Goal: Transaction & Acquisition: Purchase product/service

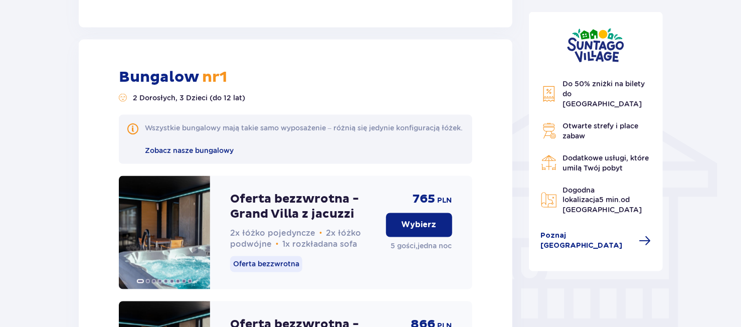
scroll to position [759, 0]
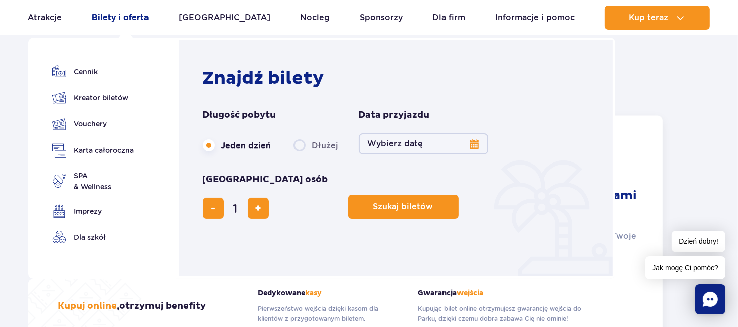
click at [125, 18] on link "Bilety i oferta" at bounding box center [120, 18] width 57 height 24
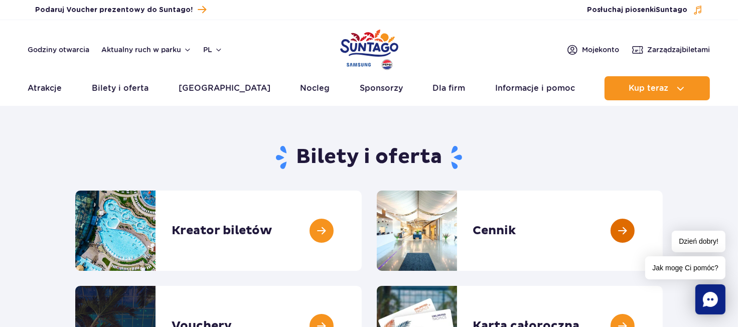
click at [662, 233] on link at bounding box center [662, 231] width 0 height 80
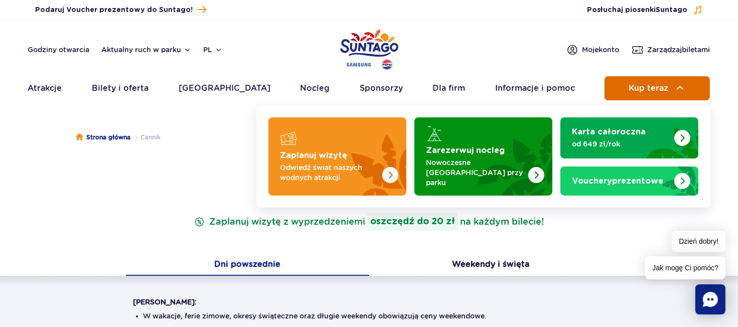
click at [654, 98] on button "Kup teraz" at bounding box center [656, 88] width 105 height 24
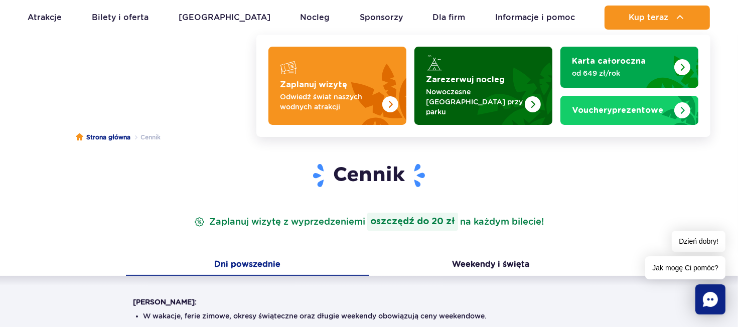
scroll to position [100, 0]
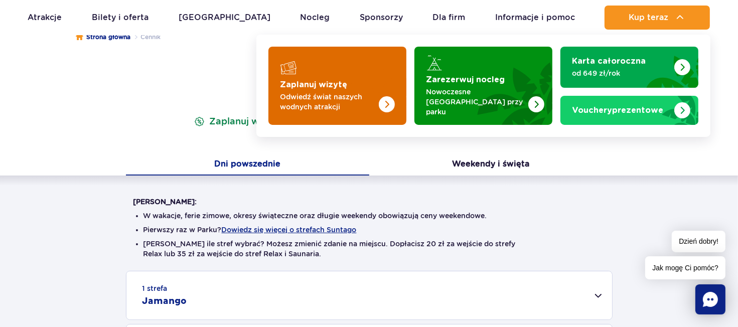
click at [336, 81] on strong "Zaplanuj wizytę" at bounding box center [313, 85] width 67 height 8
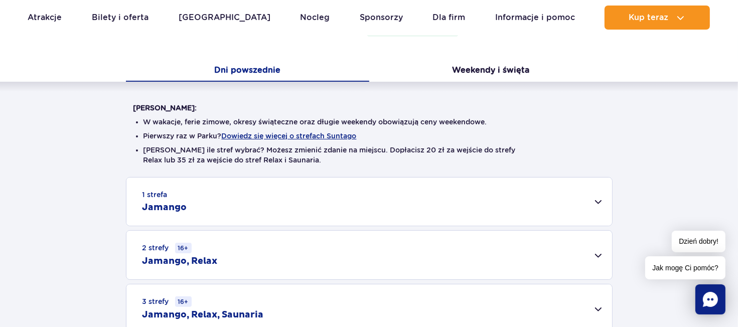
scroll to position [201, 0]
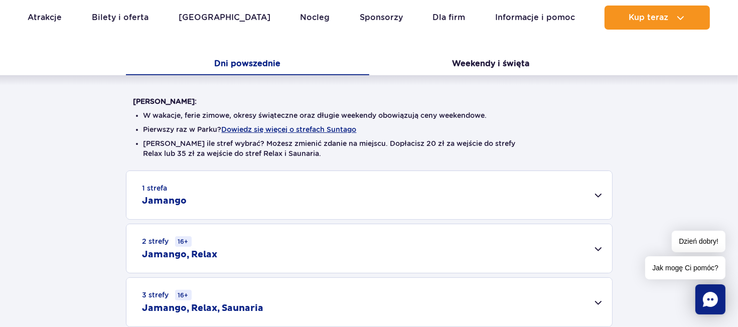
click at [180, 192] on div "1 strefa Jamango" at bounding box center [368, 195] width 485 height 48
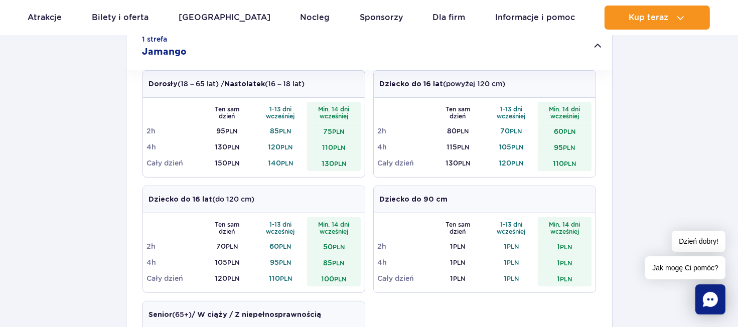
scroll to position [351, 0]
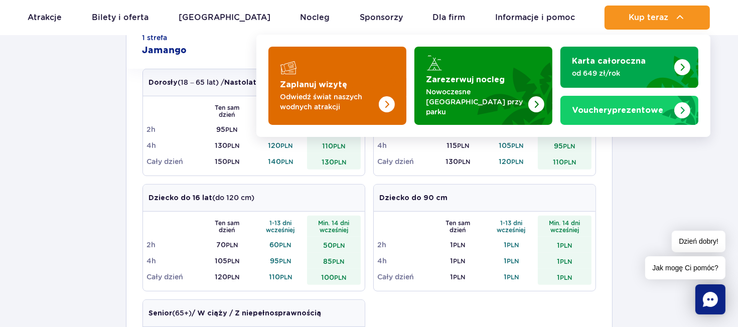
click at [313, 76] on link "Zaplanuj wizytę Odwiedź świat naszych wodnych atrakcji" at bounding box center [337, 86] width 138 height 78
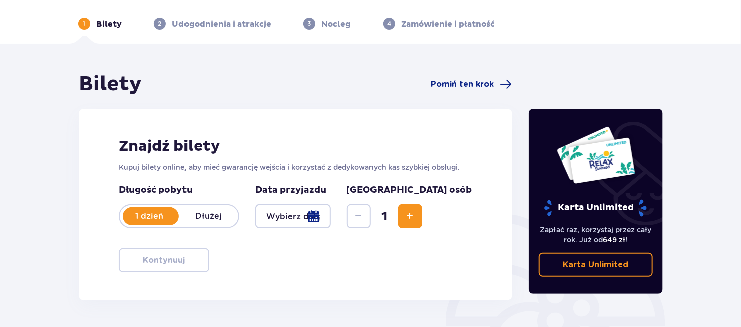
scroll to position [150, 0]
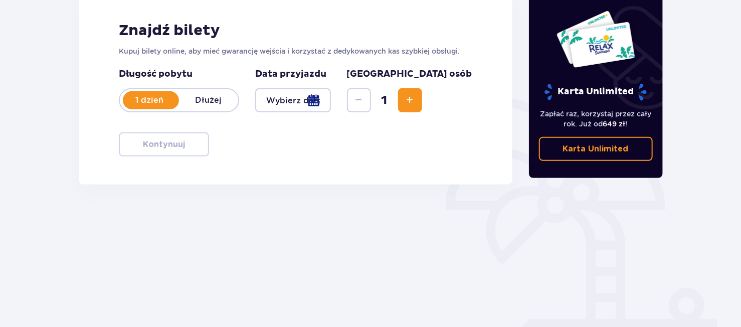
click at [290, 101] on div at bounding box center [293, 100] width 76 height 24
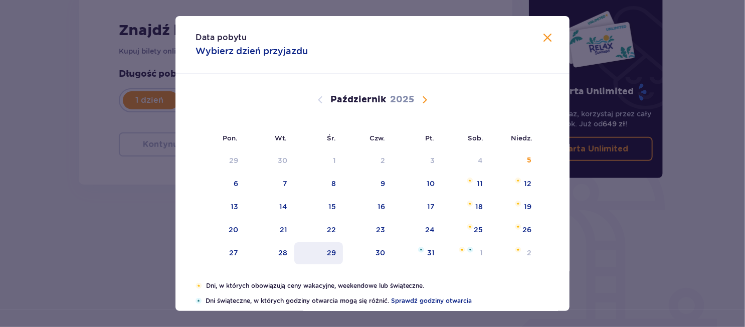
click at [333, 258] on div "29" at bounding box center [318, 253] width 49 height 22
type input "[DATE]"
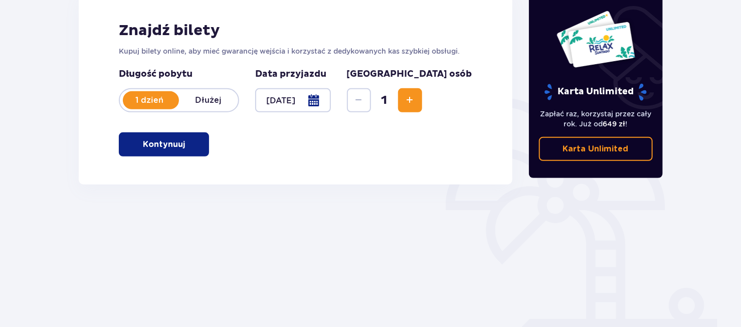
click at [416, 96] on span "Zwiększ" at bounding box center [410, 100] width 12 height 12
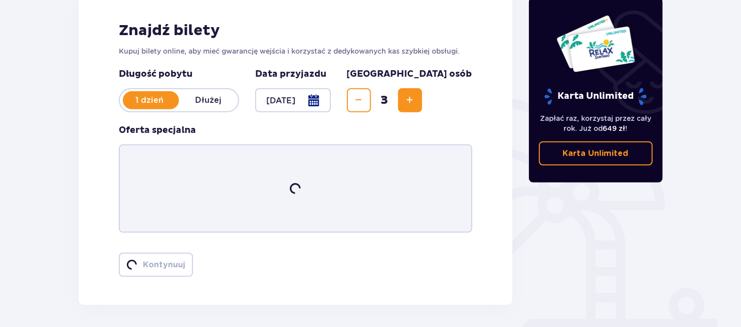
click at [416, 96] on span "Zwiększ" at bounding box center [410, 100] width 12 height 12
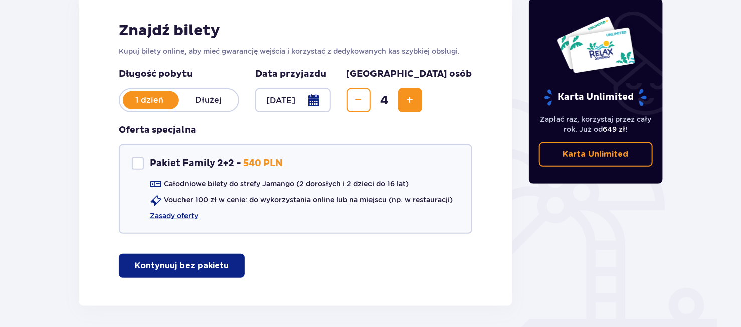
click at [416, 96] on span "Zwiększ" at bounding box center [410, 100] width 12 height 12
click at [179, 216] on link "Zasady oferty" at bounding box center [174, 216] width 48 height 10
click at [210, 265] on p "Kontynuuj bez pakietu" at bounding box center [182, 265] width 94 height 11
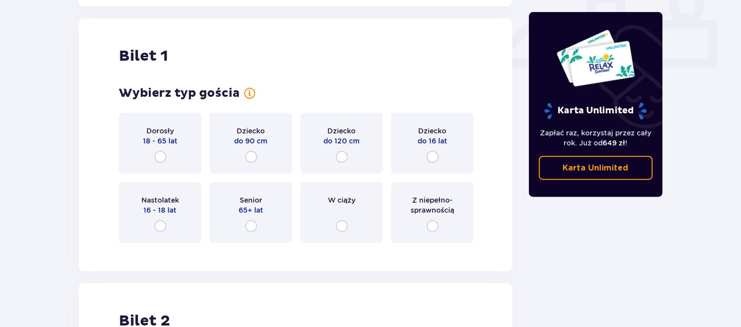
scroll to position [456, 0]
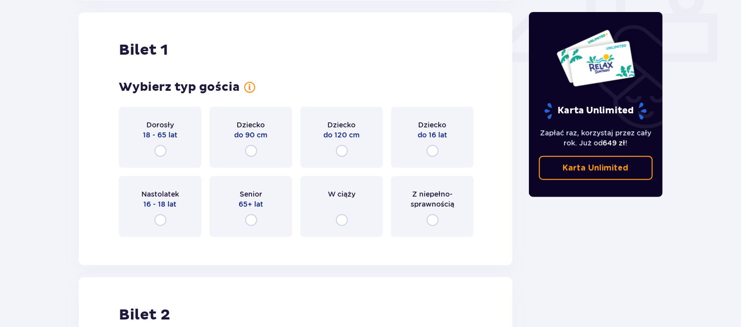
click at [342, 150] on input "radio" at bounding box center [342, 151] width 12 height 12
radio input "true"
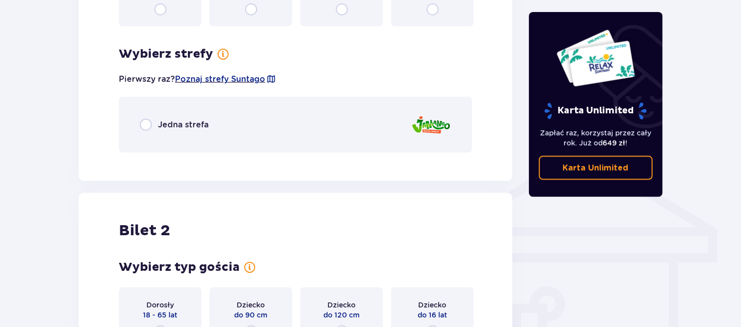
scroll to position [600, 0]
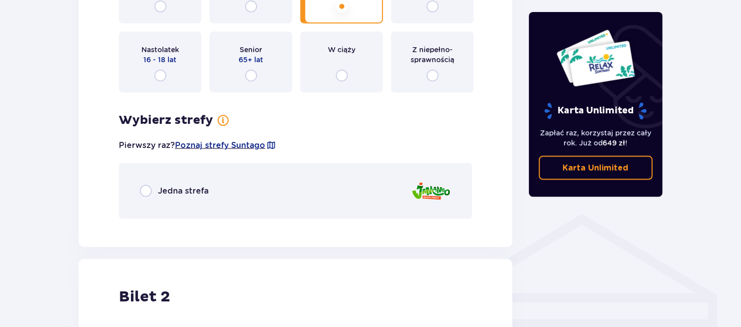
click at [151, 192] on input "radio" at bounding box center [146, 191] width 12 height 12
radio input "true"
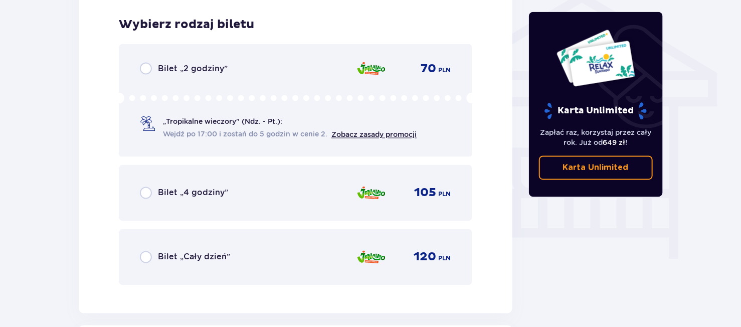
scroll to position [827, 0]
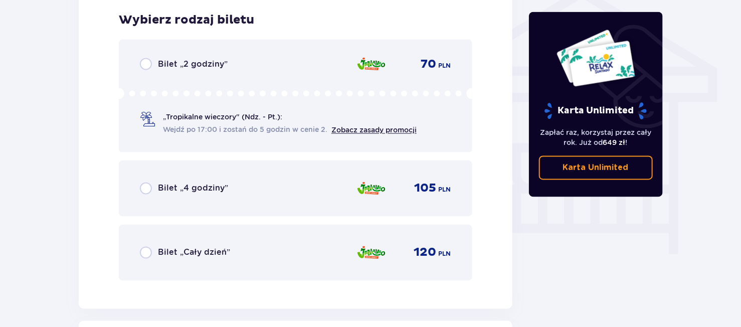
click at [145, 252] on input "radio" at bounding box center [146, 253] width 12 height 12
radio input "true"
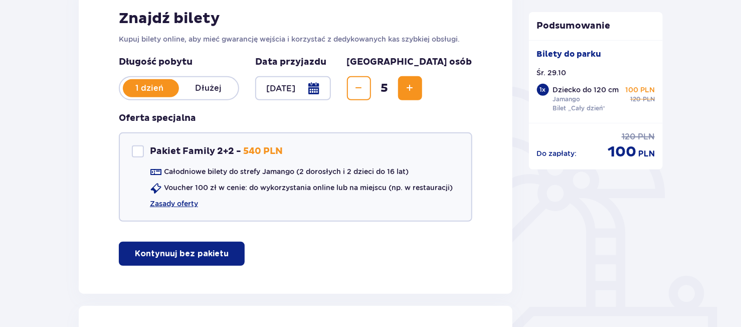
scroll to position [182, 0]
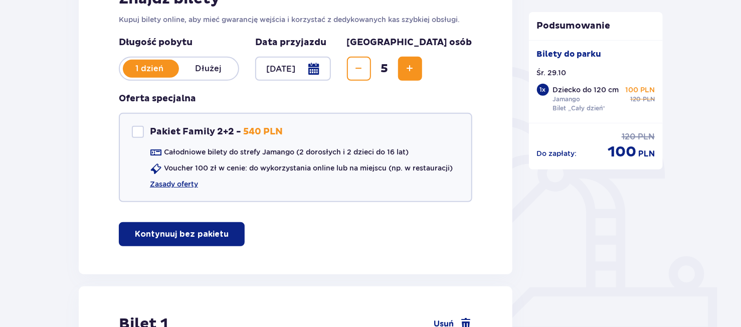
click at [191, 235] on p "Kontynuuj bez pakietu" at bounding box center [182, 234] width 94 height 11
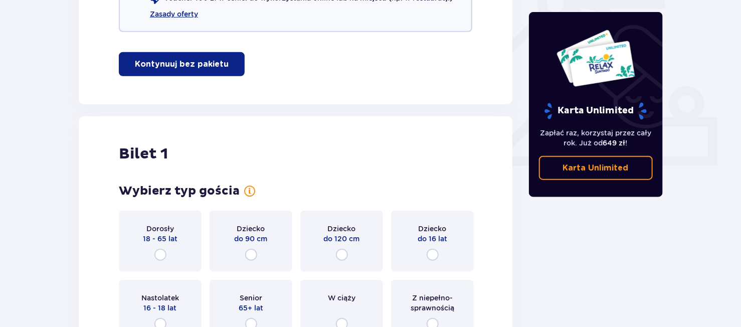
scroll to position [470, 0]
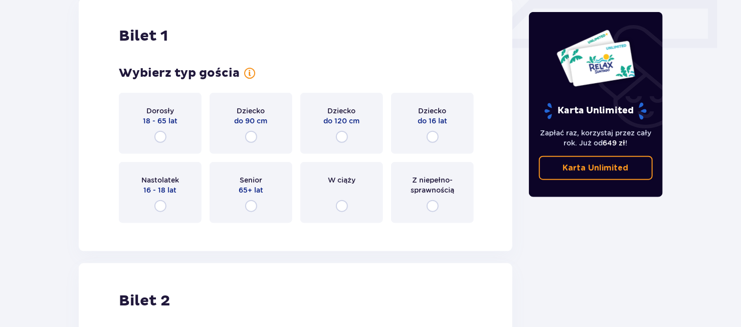
click at [160, 138] on input "radio" at bounding box center [160, 137] width 12 height 12
radio input "true"
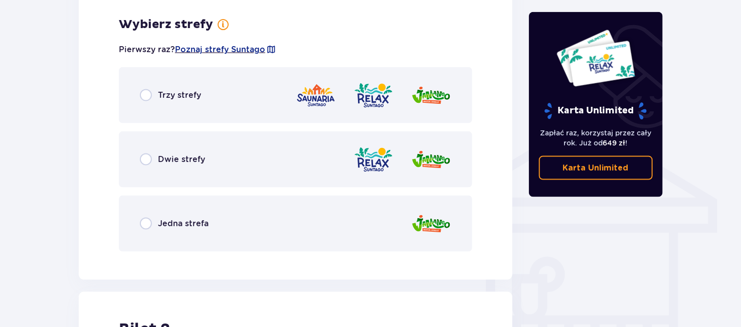
scroll to position [700, 0]
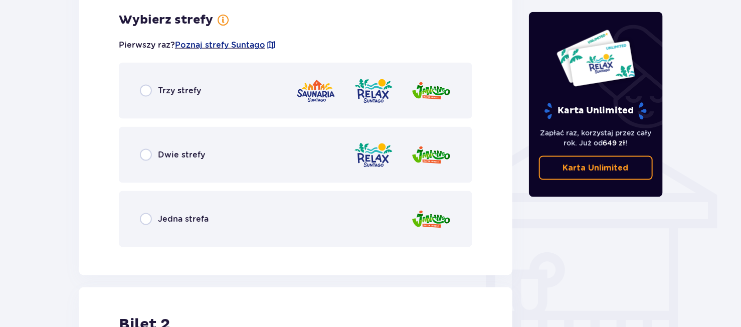
click at [149, 222] on input "radio" at bounding box center [146, 219] width 12 height 12
radio input "true"
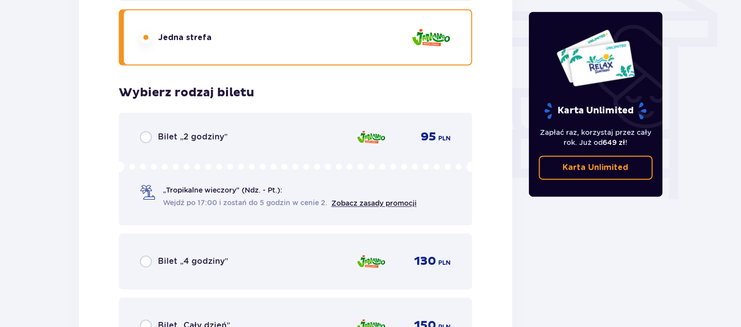
scroll to position [955, 0]
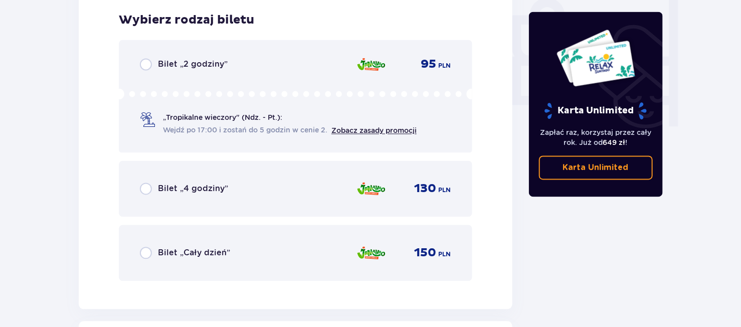
click at [147, 253] on input "radio" at bounding box center [146, 253] width 12 height 12
radio input "true"
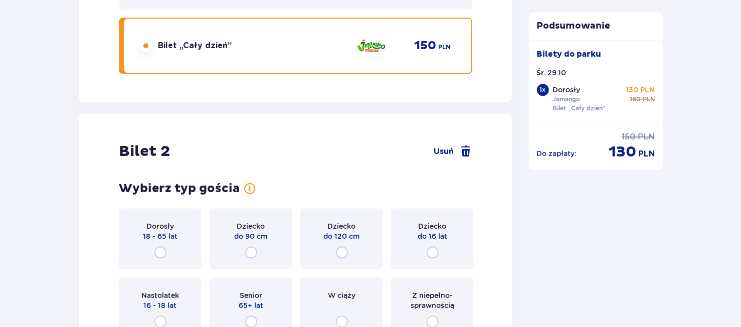
scroll to position [1163, 0]
click at [166, 252] on div "Dorosły 18 - 65 lat" at bounding box center [160, 238] width 83 height 61
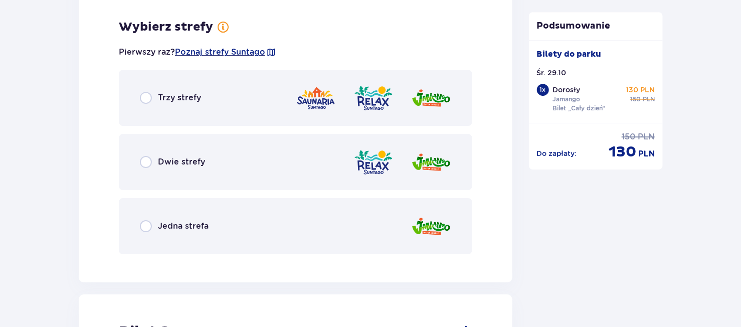
scroll to position [1508, 0]
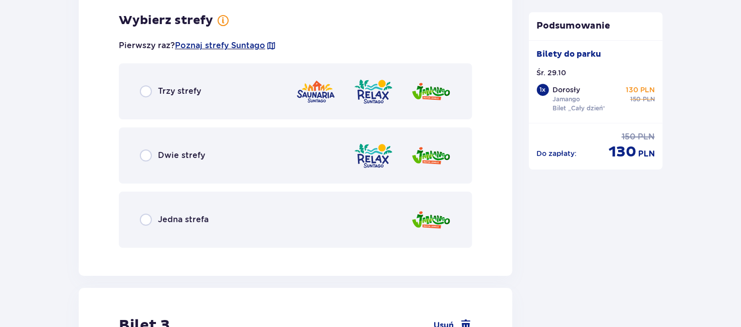
click at [149, 220] on input "radio" at bounding box center [146, 220] width 12 height 12
radio input "true"
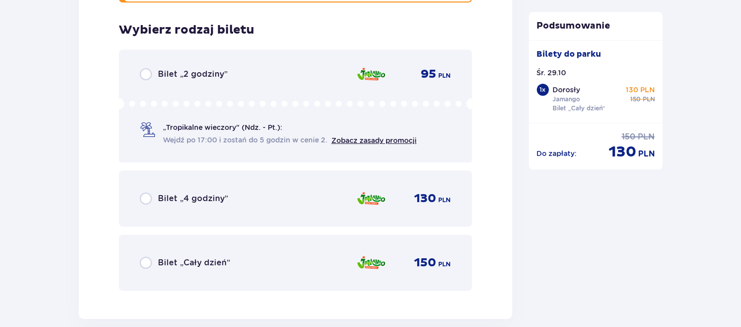
scroll to position [1762, 0]
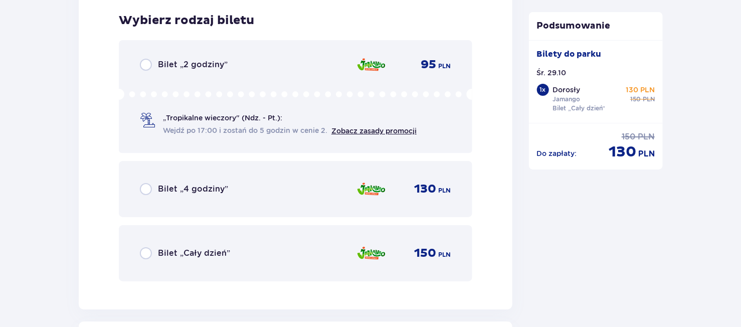
click at [147, 254] on input "radio" at bounding box center [146, 253] width 12 height 12
radio input "true"
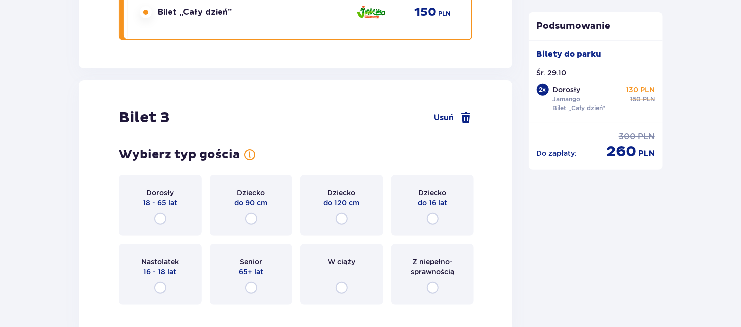
scroll to position [2070, 0]
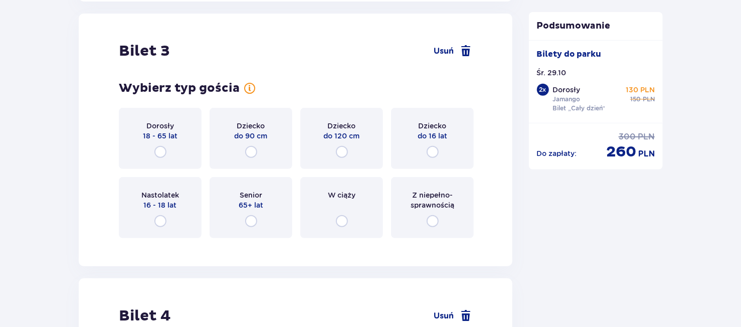
click at [343, 152] on input "radio" at bounding box center [342, 152] width 12 height 12
radio input "true"
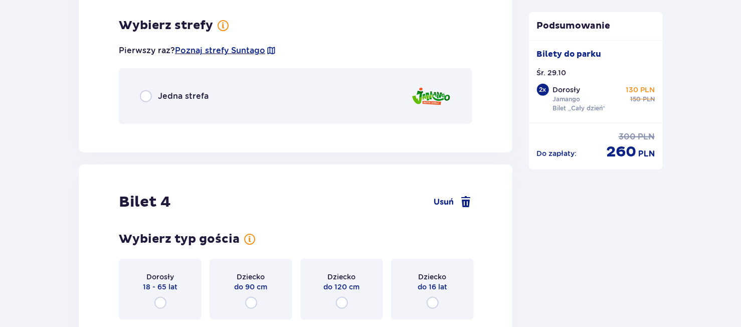
scroll to position [2315, 0]
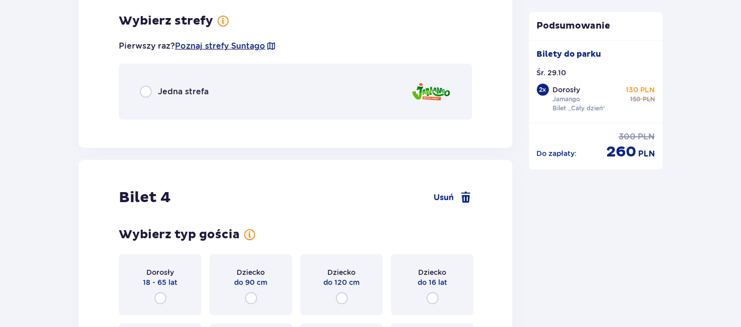
click at [143, 91] on input "radio" at bounding box center [146, 92] width 12 height 12
radio input "true"
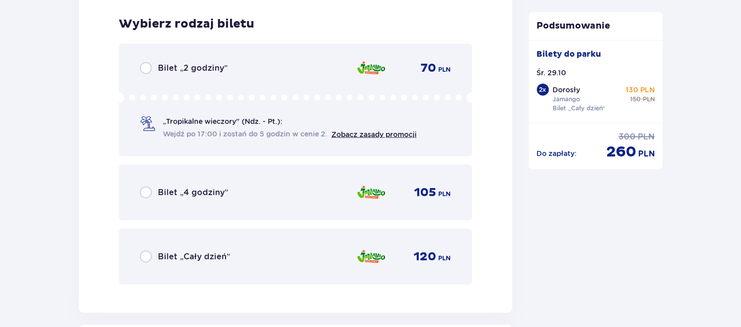
scroll to position [2441, 0]
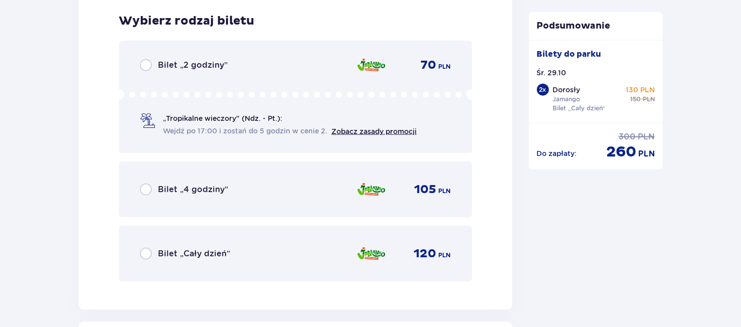
click at [144, 250] on input "radio" at bounding box center [146, 254] width 12 height 12
radio input "true"
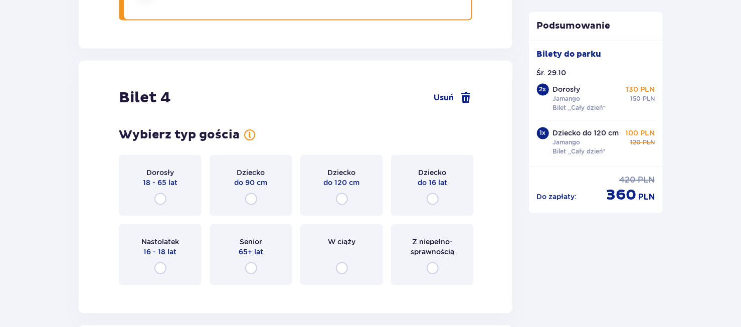
scroll to position [2750, 0]
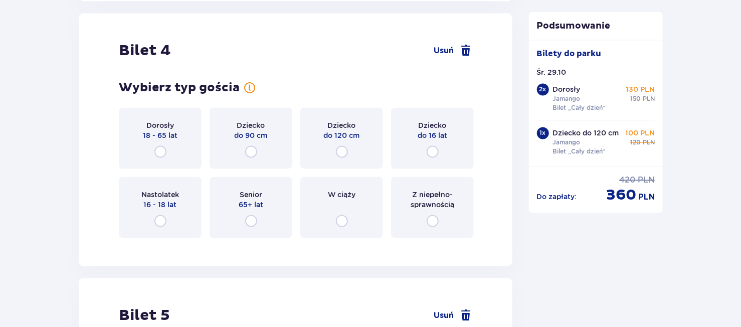
click at [434, 152] on input "radio" at bounding box center [433, 152] width 12 height 12
radio input "true"
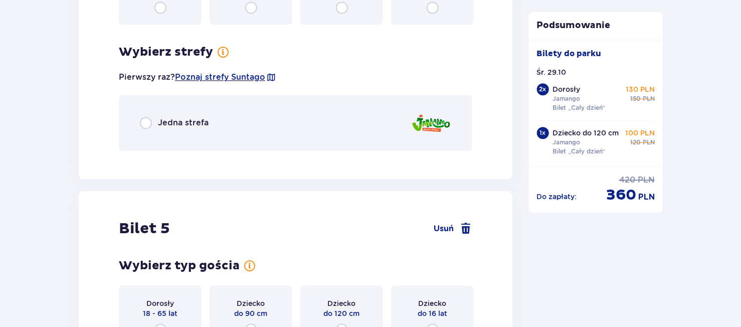
scroll to position [2994, 0]
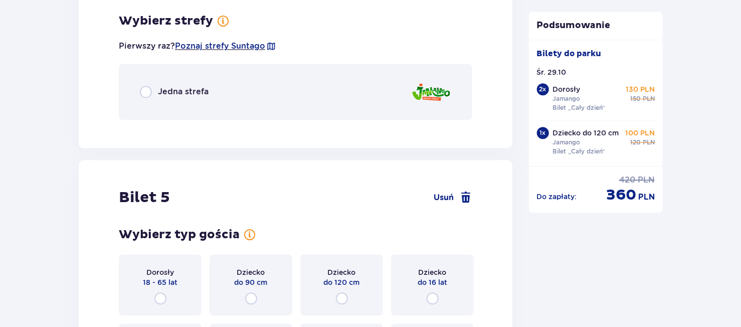
click at [146, 94] on input "radio" at bounding box center [146, 92] width 12 height 12
radio input "true"
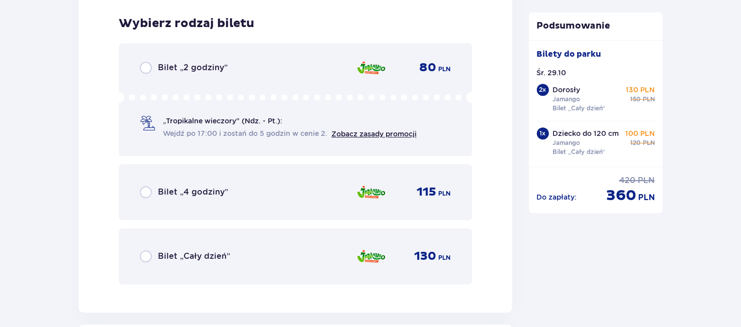
scroll to position [3121, 0]
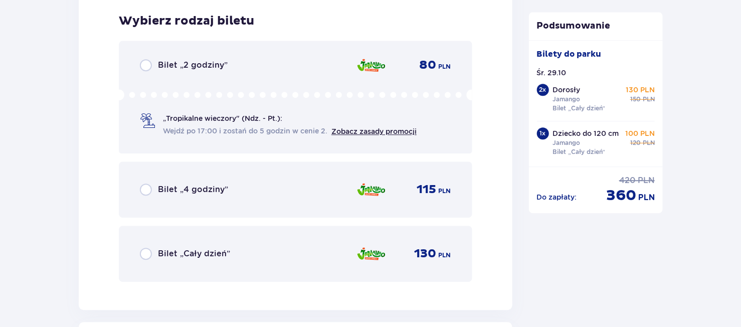
click at [144, 252] on input "radio" at bounding box center [146, 254] width 12 height 12
radio input "true"
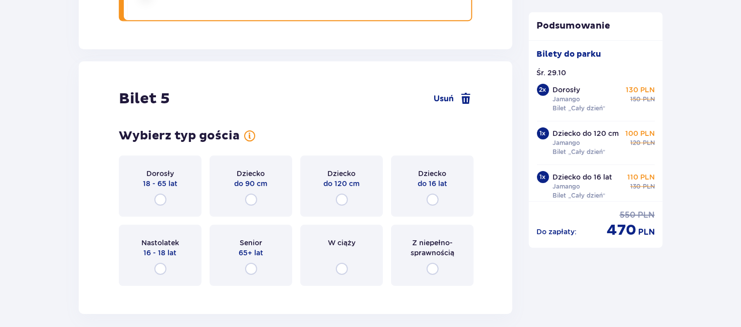
scroll to position [3428, 0]
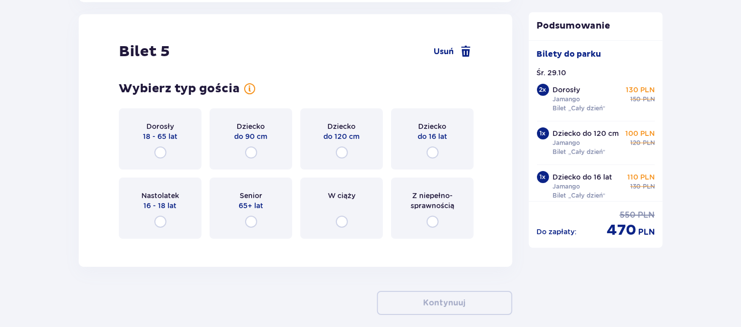
click at [433, 152] on input "radio" at bounding box center [433, 152] width 12 height 12
radio input "true"
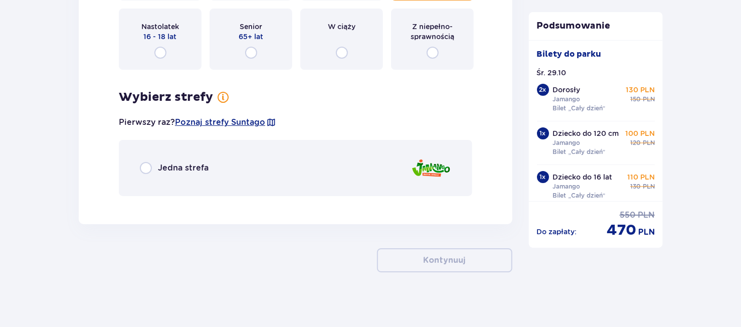
scroll to position [3601, 0]
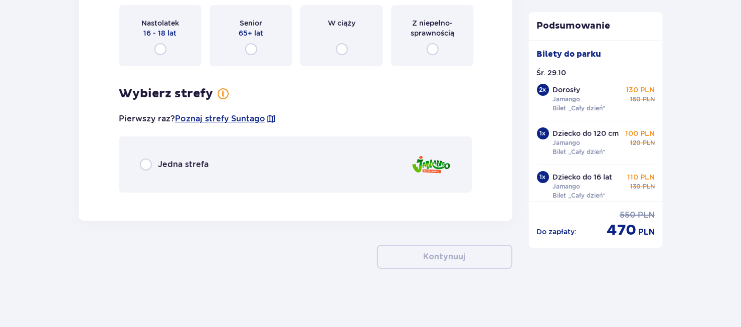
click at [155, 166] on div "Jedna strefa" at bounding box center [174, 164] width 69 height 12
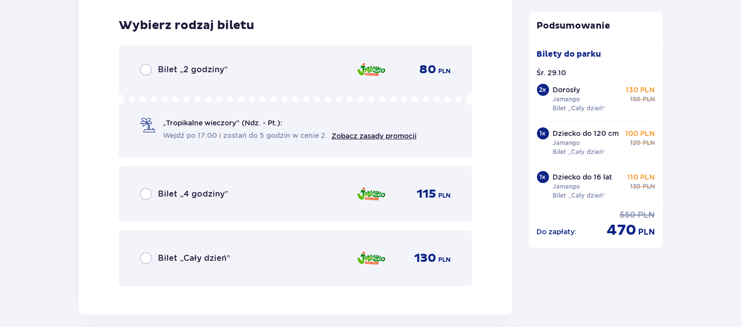
scroll to position [3799, 0]
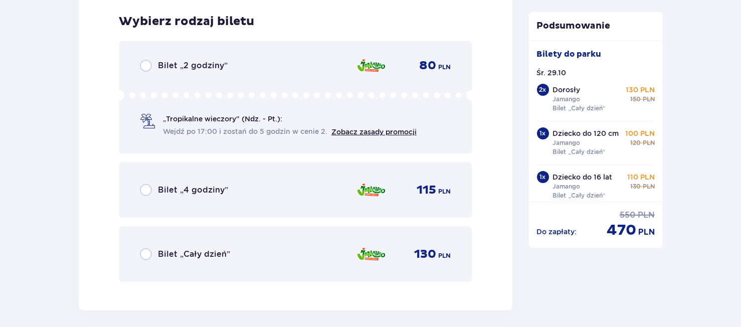
click at [146, 252] on input "radio" at bounding box center [146, 254] width 12 height 12
radio input "true"
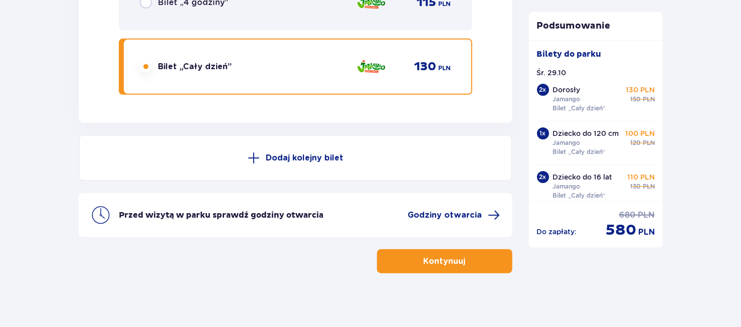
scroll to position [3990, 0]
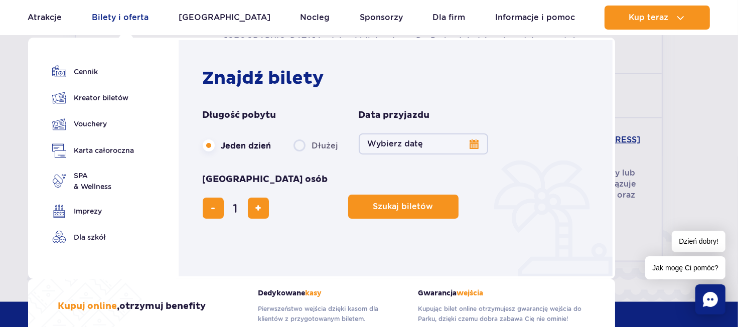
click at [133, 19] on link "Bilety i oferta" at bounding box center [120, 18] width 57 height 24
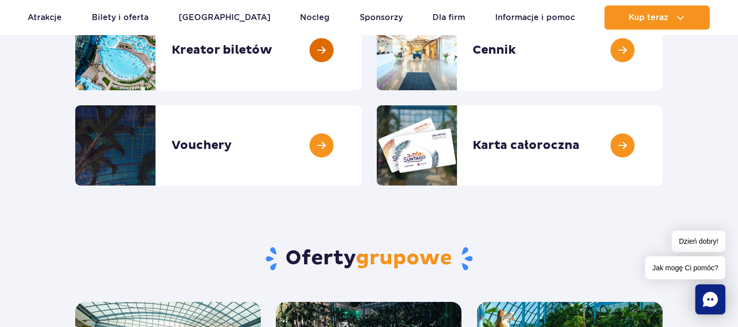
scroll to position [100, 0]
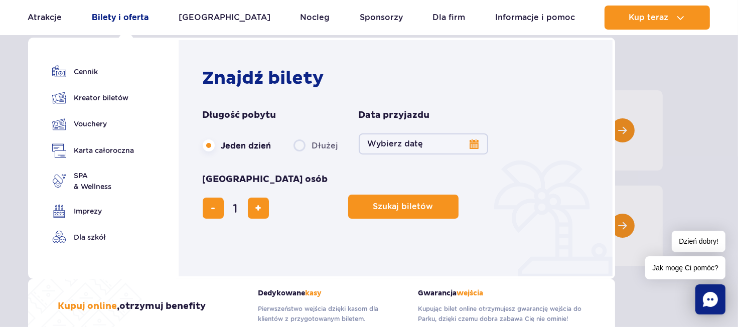
click at [121, 18] on link "Bilety i oferta" at bounding box center [120, 18] width 57 height 24
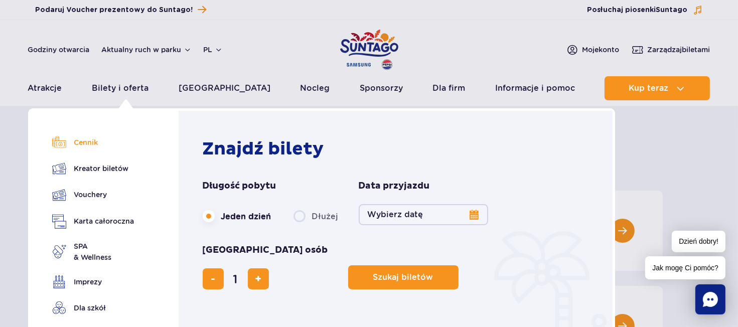
click at [84, 145] on link "Cennik" at bounding box center [93, 142] width 82 height 14
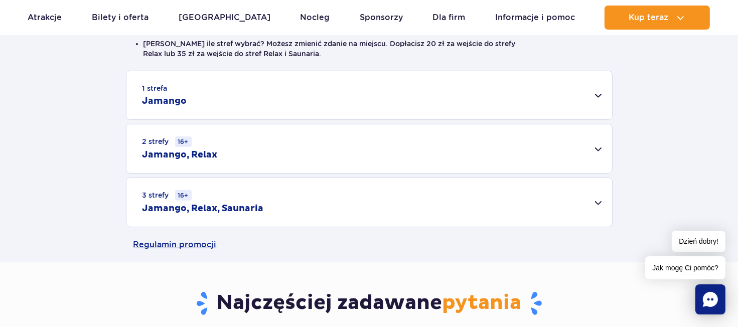
scroll to position [301, 0]
click at [418, 92] on div "1 strefa Jamango" at bounding box center [368, 95] width 485 height 48
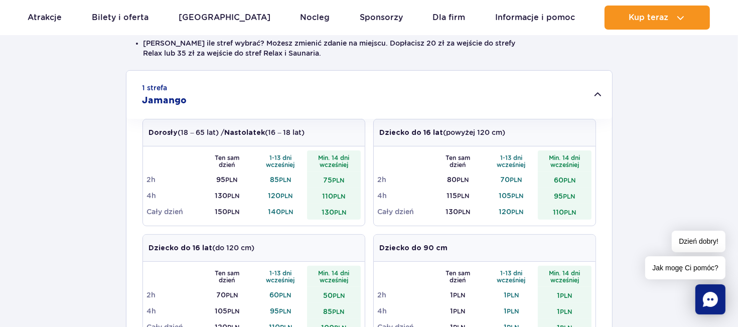
scroll to position [351, 0]
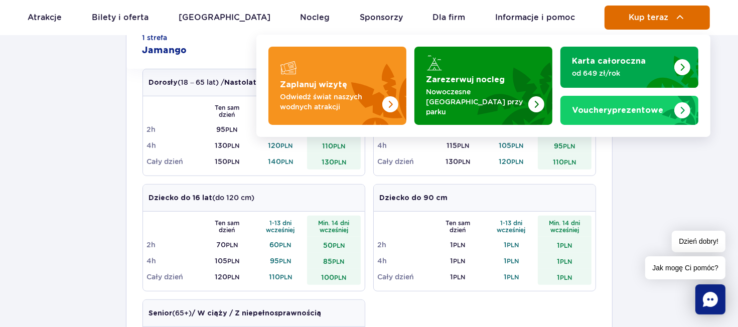
click at [664, 6] on button "Kup teraz" at bounding box center [656, 18] width 105 height 24
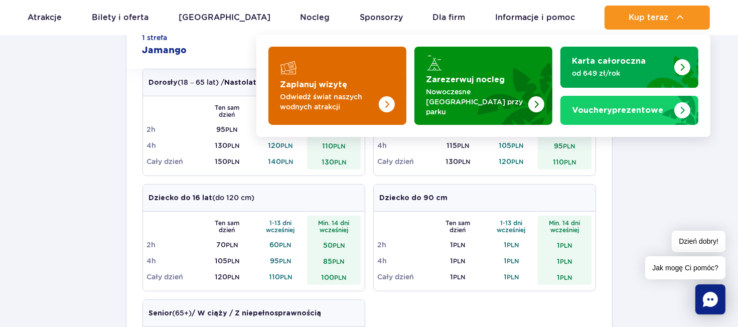
click at [341, 86] on img "Zaplanuj wizytę" at bounding box center [366, 86] width 80 height 78
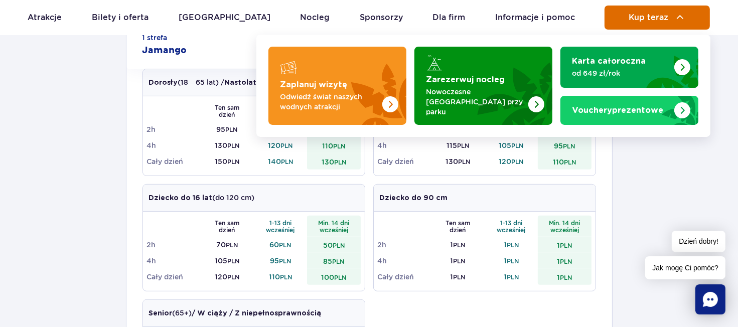
drag, startPoint x: 635, startPoint y: 18, endPoint x: 628, endPoint y: 20, distance: 7.3
click at [635, 18] on span "Kup teraz" at bounding box center [648, 17] width 40 height 9
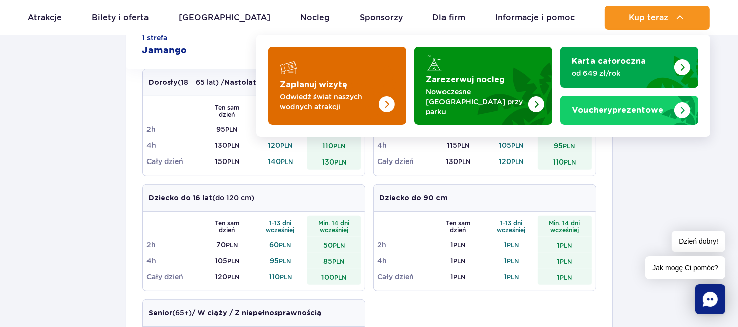
click at [330, 74] on img "Zaplanuj wizytę" at bounding box center [366, 86] width 80 height 78
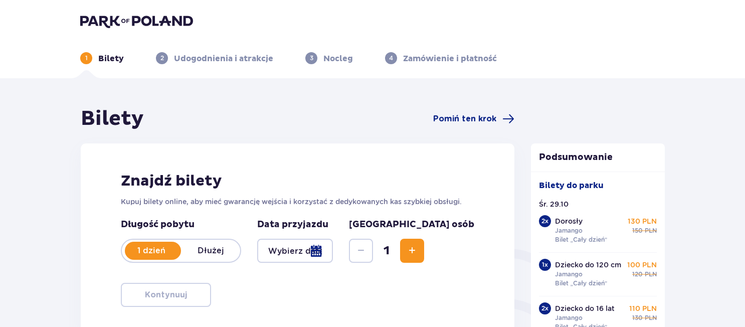
type input "[DATE]"
click at [312, 157] on div "Znajdź bilety Kupuj bilety online, aby mieć gwarancję wejścia i korzystać z ded…" at bounding box center [298, 239] width 434 height 192
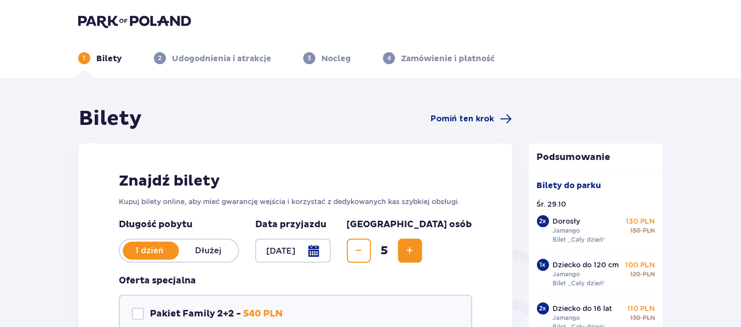
click at [106, 59] on p "Bilety" at bounding box center [109, 58] width 26 height 11
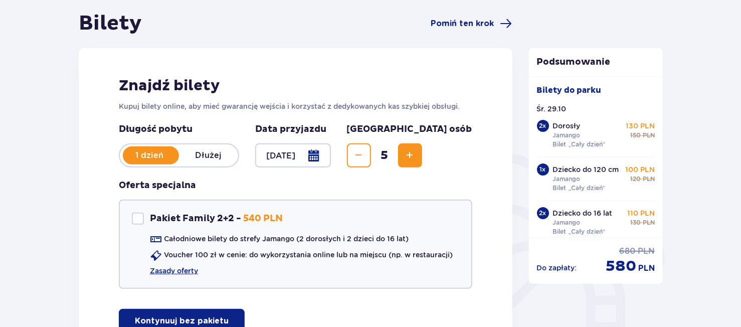
scroll to position [100, 0]
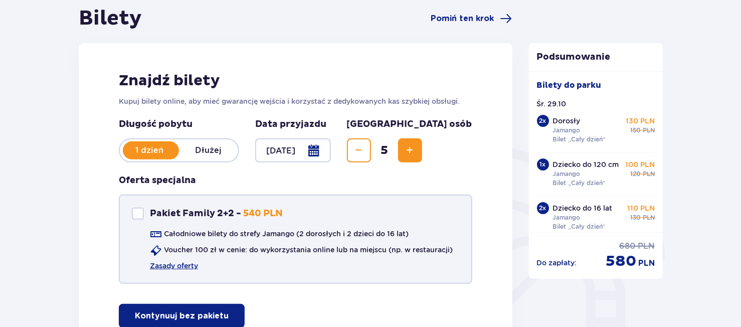
click at [141, 213] on div "Pakiet Family 2+2" at bounding box center [138, 214] width 12 height 12
checkbox input "true"
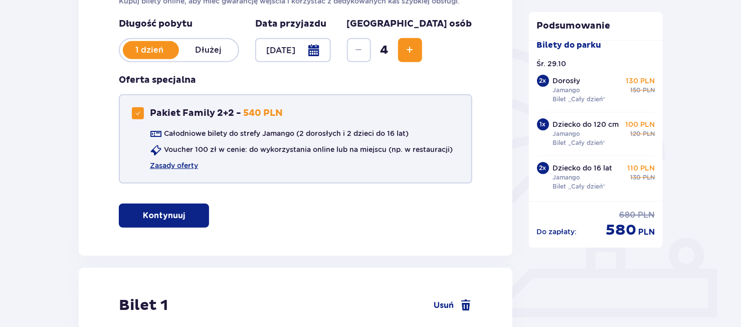
scroll to position [0, 0]
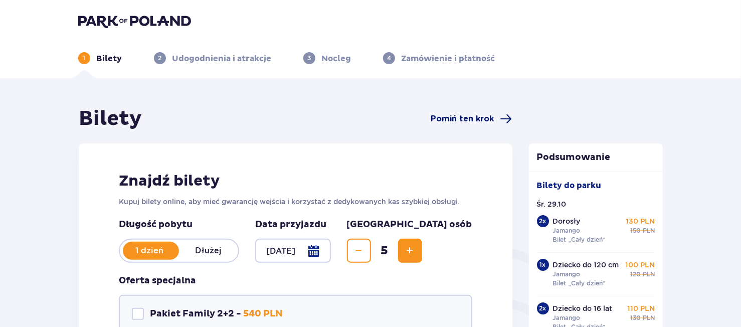
click at [476, 118] on span "Pomiń ten krok" at bounding box center [462, 118] width 63 height 11
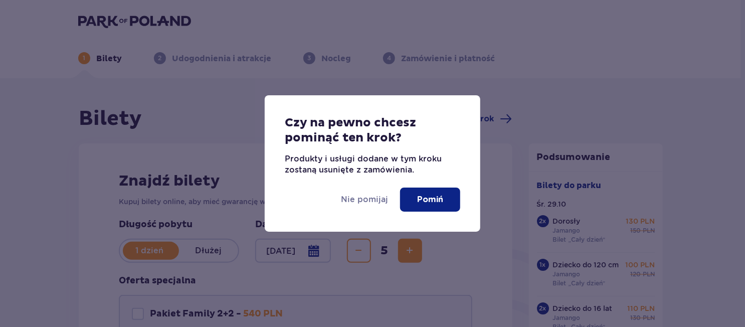
drag, startPoint x: 424, startPoint y: 202, endPoint x: 354, endPoint y: 175, distance: 74.6
click at [346, 146] on div "Czy na pewno chcesz pominąć ten krok? Produkty i usługi dodane w tym kroku zost…" at bounding box center [373, 163] width 216 height 136
click at [442, 195] on p "Pomiń" at bounding box center [430, 199] width 26 height 11
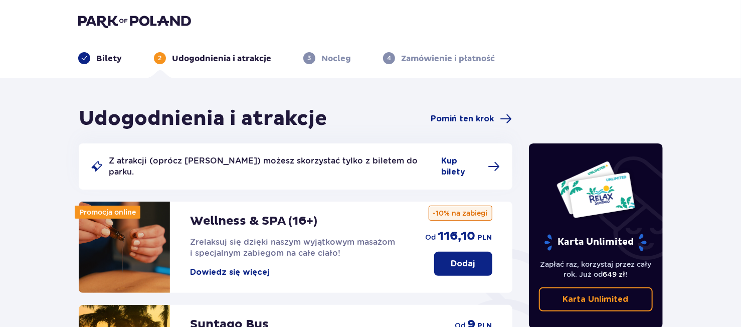
drag, startPoint x: 107, startPoint y: 61, endPoint x: 185, endPoint y: 60, distance: 77.2
click at [108, 61] on p "Bilety" at bounding box center [109, 58] width 26 height 11
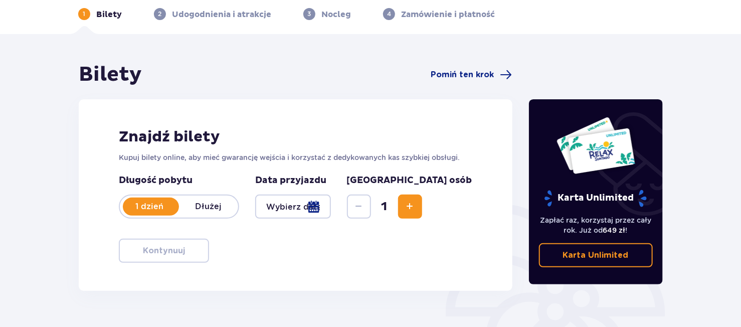
scroll to position [100, 0]
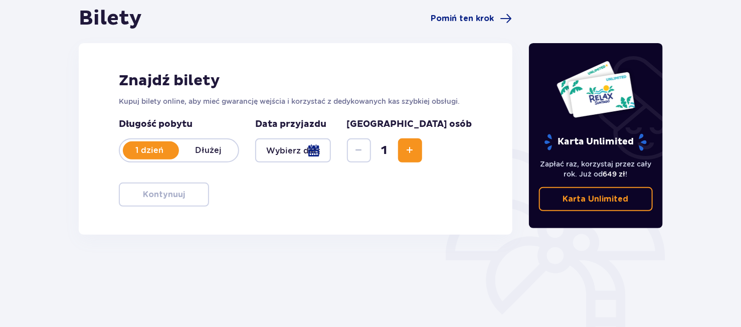
click at [416, 152] on span "Zwiększ" at bounding box center [410, 150] width 12 height 12
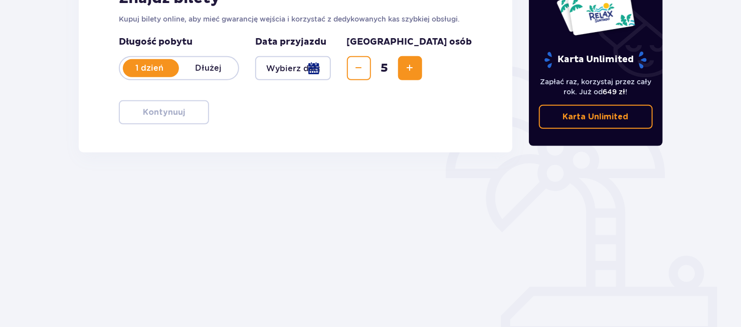
scroll to position [184, 0]
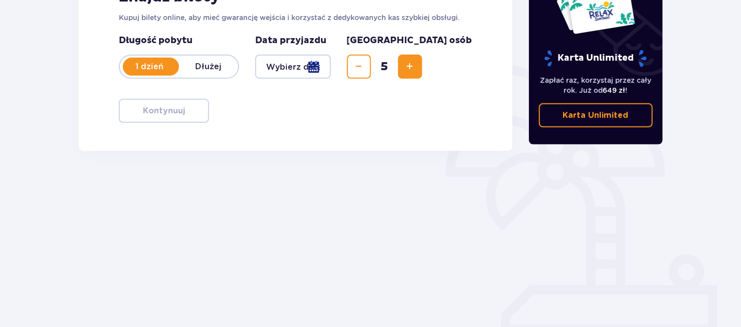
click at [288, 66] on div at bounding box center [293, 67] width 76 height 24
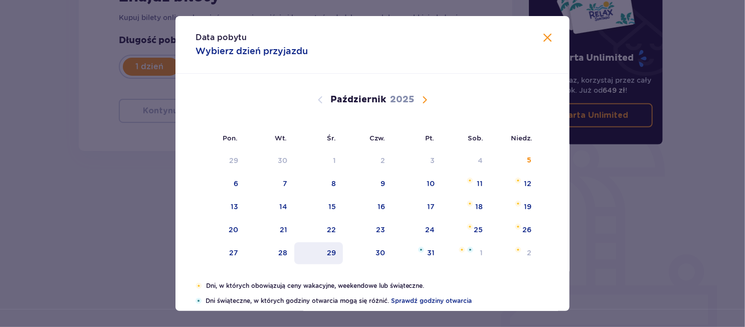
click at [334, 251] on div "29" at bounding box center [331, 253] width 9 height 10
type input "29.10.25"
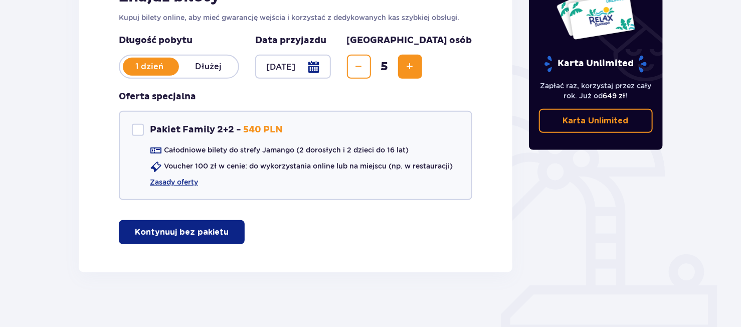
click at [102, 147] on div "Znajdź bilety Kupuj bilety online, aby mieć gwarancję wejścia i korzystać z ded…" at bounding box center [296, 115] width 434 height 313
click at [142, 135] on div "Pakiet Family 2+2" at bounding box center [138, 130] width 12 height 12
checkbox input "true"
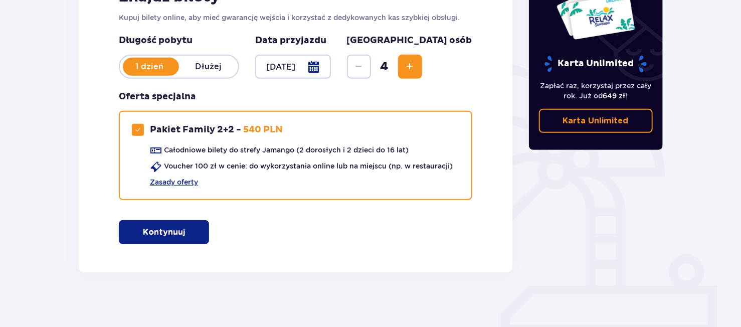
click at [183, 229] on span "button" at bounding box center [187, 232] width 12 height 12
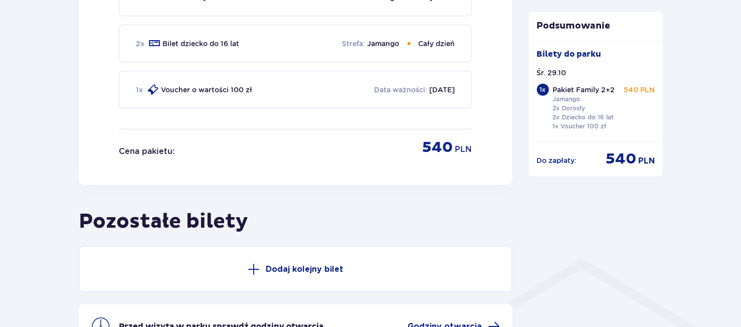
scroll to position [656, 0]
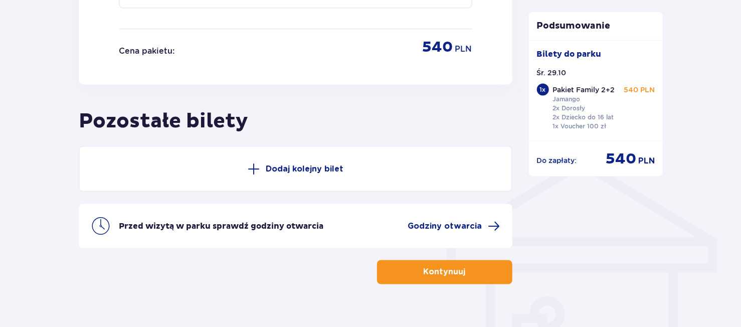
click at [253, 163] on span at bounding box center [254, 169] width 12 height 12
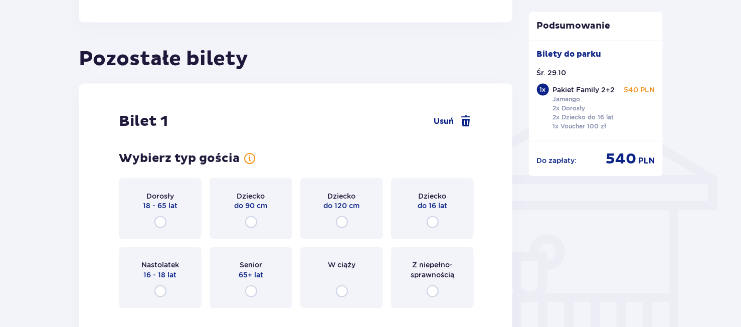
scroll to position [788, 0]
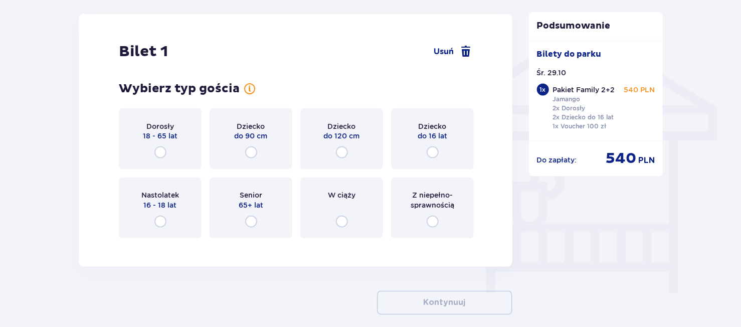
click at [344, 146] on input "radio" at bounding box center [342, 152] width 12 height 12
radio input "true"
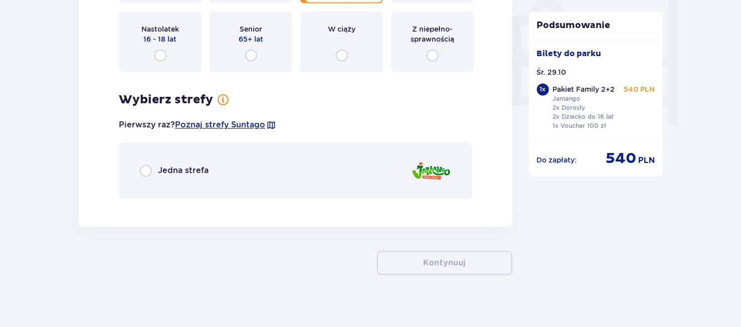
scroll to position [961, 0]
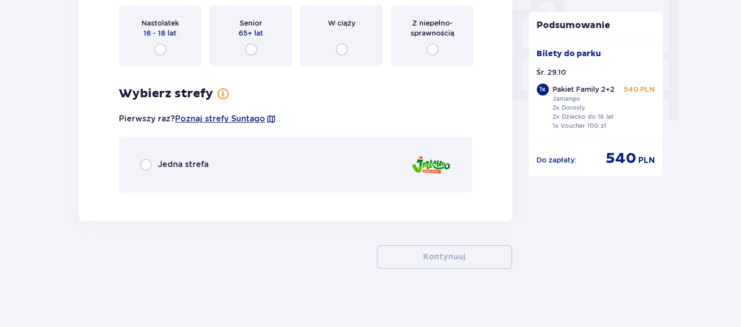
click at [180, 166] on span "Jedna strefa" at bounding box center [183, 164] width 51 height 11
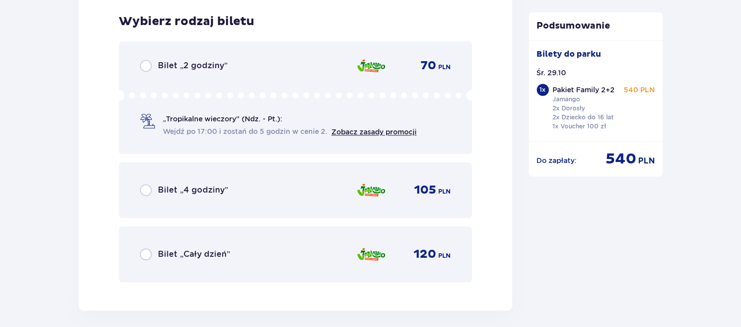
scroll to position [1159, 0]
click at [172, 251] on span "Bilet „Cały dzień”" at bounding box center [194, 254] width 72 height 11
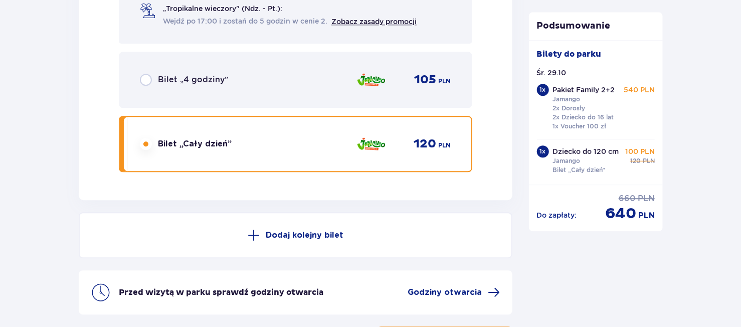
scroll to position [1350, 0]
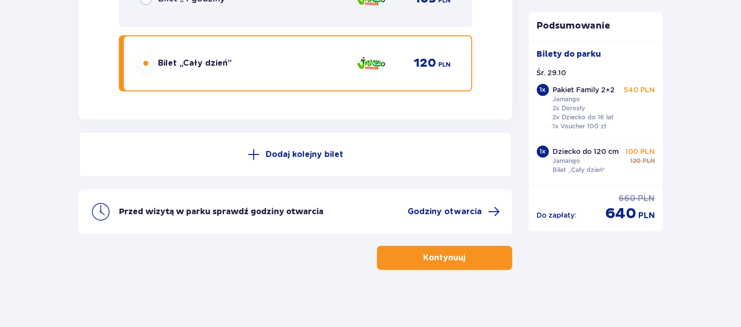
click at [481, 256] on button "Kontynuuj" at bounding box center [444, 258] width 135 height 24
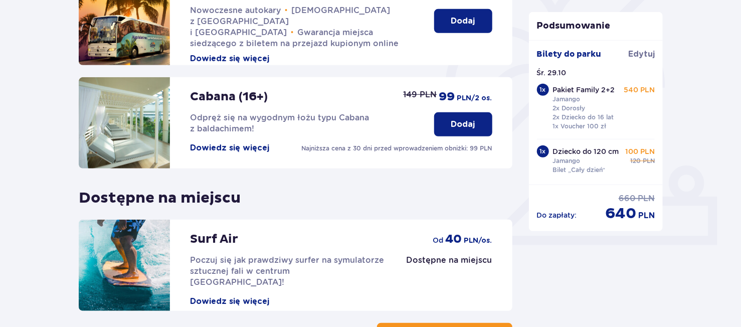
scroll to position [351, 0]
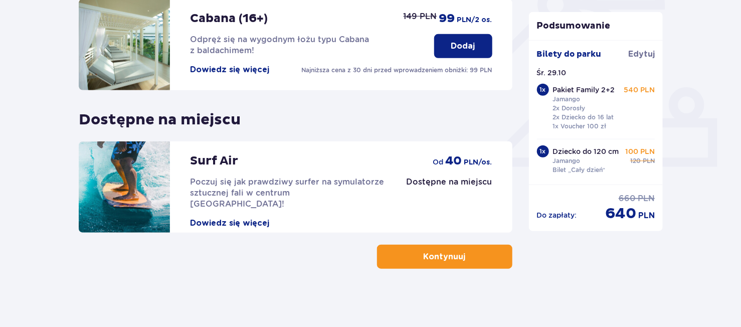
click at [473, 259] on span "button" at bounding box center [468, 257] width 12 height 12
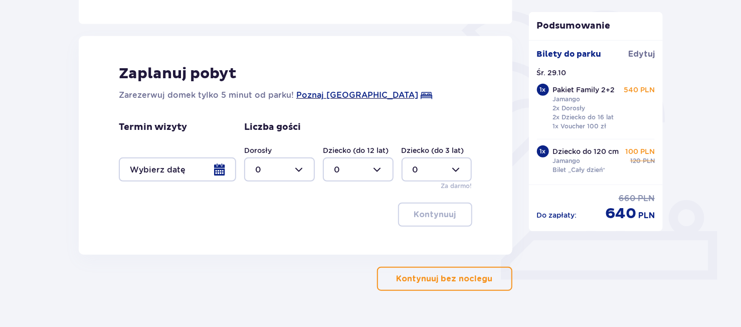
scroll to position [262, 0]
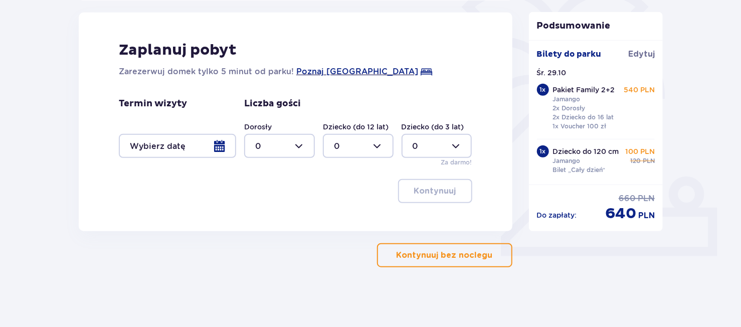
click at [458, 251] on p "Kontynuuj bez noclegu" at bounding box center [445, 255] width 96 height 11
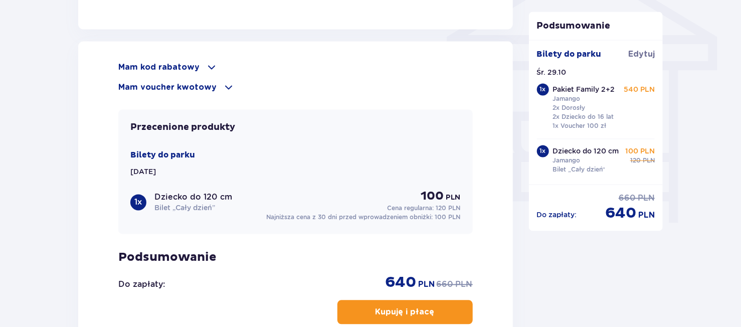
scroll to position [902, 0]
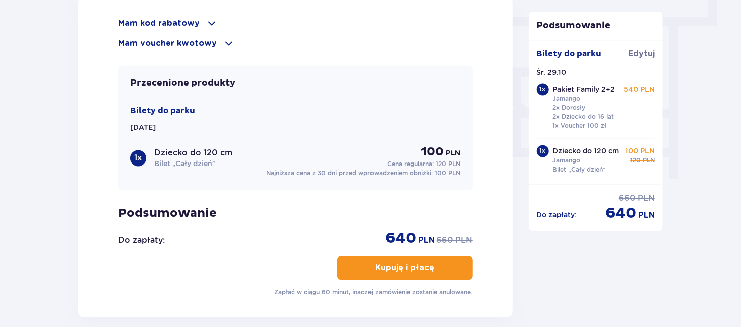
click at [206, 22] on span at bounding box center [212, 24] width 12 height 12
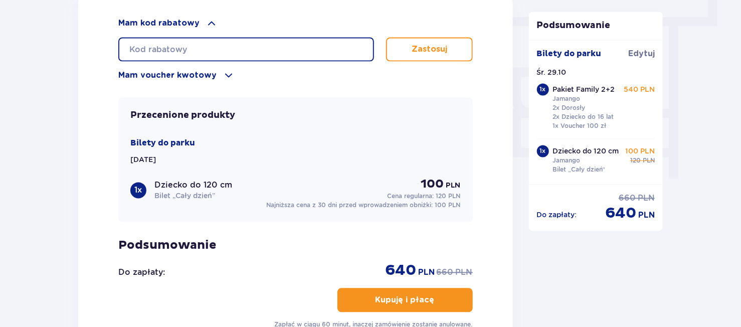
click at [241, 52] on input "text" at bounding box center [246, 50] width 256 height 24
paste input "Kod Już Zastosowany"
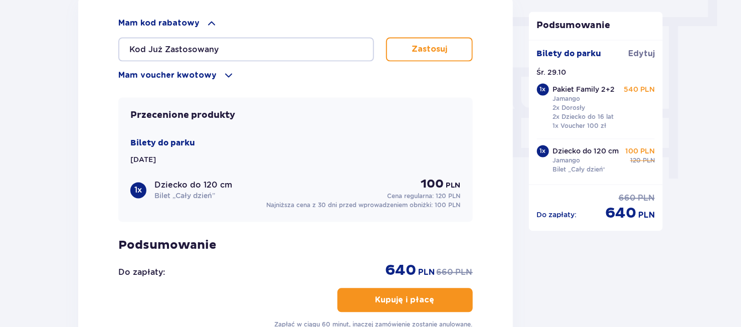
click at [311, 12] on div "Mam kod rabatowy Kod Już Zastosowany Zastosuj Mam voucher kwotowy Zastosuj Prze…" at bounding box center [295, 173] width 435 height 352
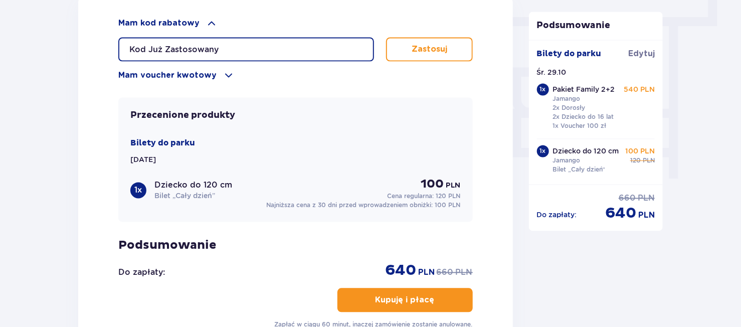
click at [303, 41] on input "Kod Już Zastosowany" at bounding box center [246, 50] width 256 height 24
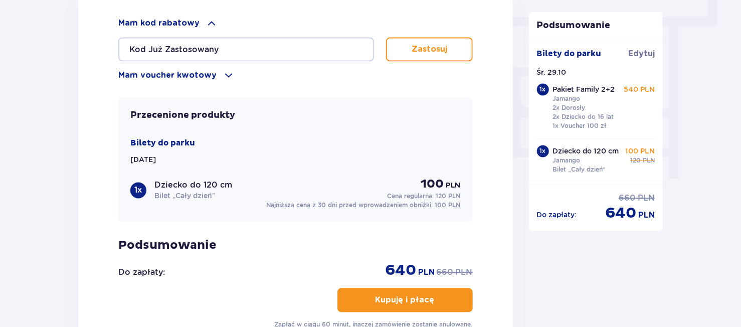
click at [430, 44] on p "Zastosuj" at bounding box center [430, 49] width 36 height 11
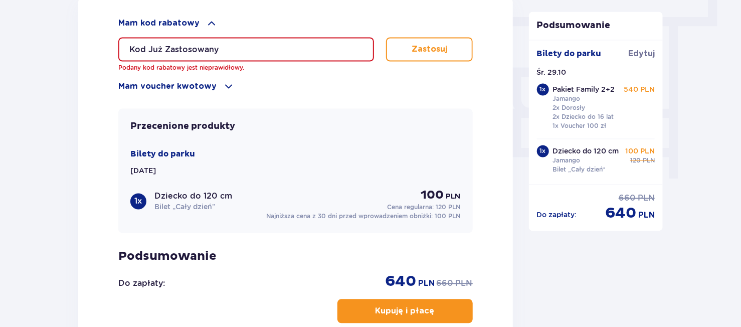
click at [217, 42] on input "Kod Już Zastosowany" at bounding box center [246, 50] width 256 height 24
drag, startPoint x: 239, startPoint y: 45, endPoint x: 7, endPoint y: 44, distance: 232.1
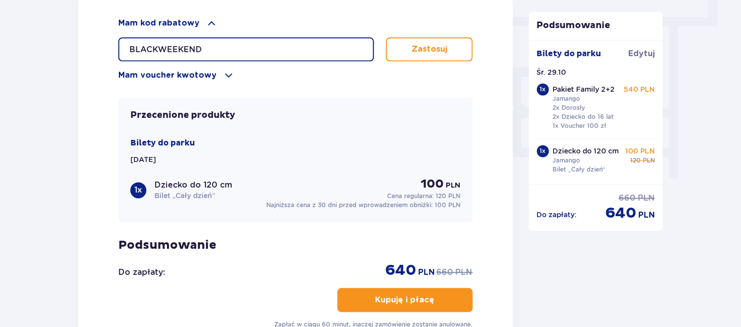
type input "BLACKWEEKEND"
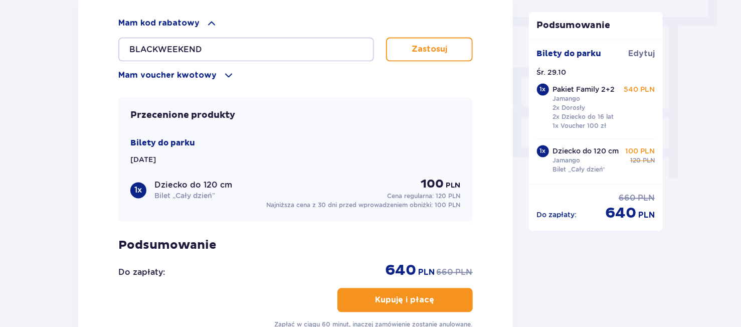
click at [409, 44] on button "Zastosuj" at bounding box center [429, 50] width 87 height 24
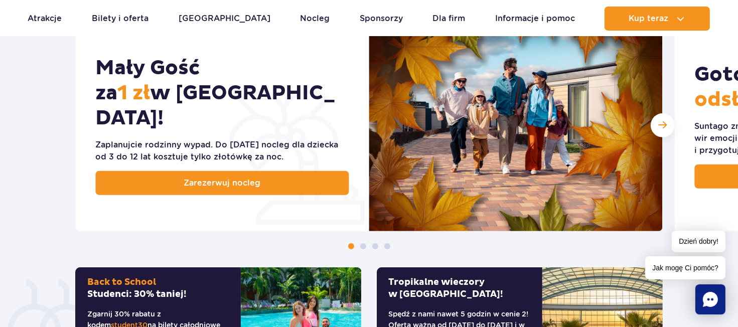
scroll to position [552, 0]
